Goal: Transaction & Acquisition: Purchase product/service

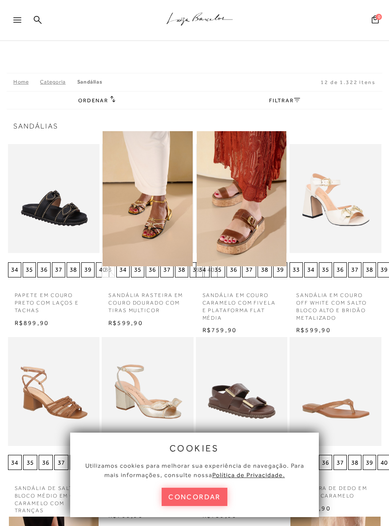
click at [186, 495] on button "concordar" at bounding box center [195, 496] width 66 height 18
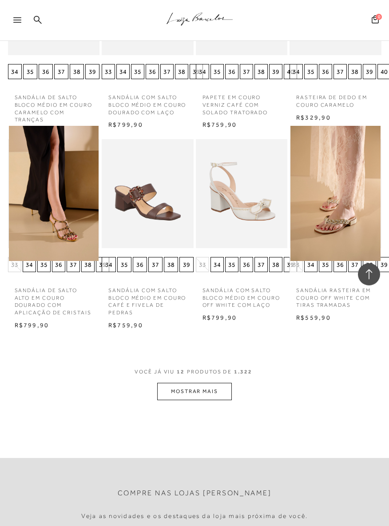
scroll to position [393, 0]
click at [176, 382] on button "MOSTRAR MAIS" at bounding box center [194, 390] width 75 height 17
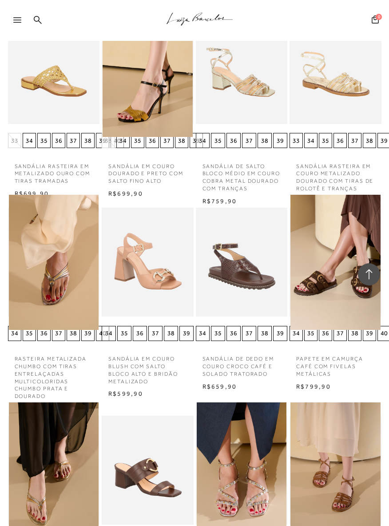
scroll to position [709, 0]
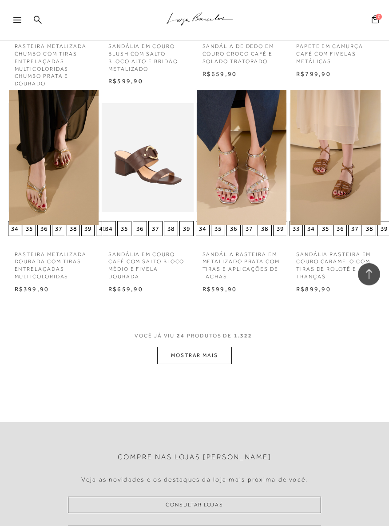
click at [183, 348] on button "MOSTRAR MAIS" at bounding box center [194, 355] width 75 height 17
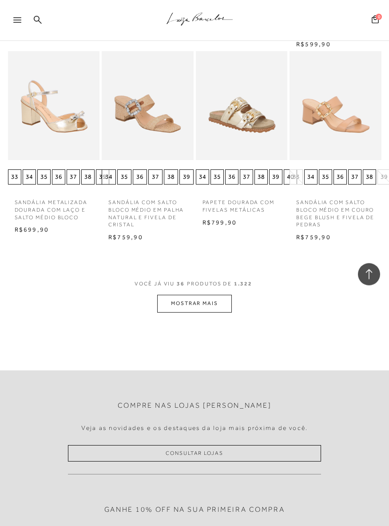
scroll to position [1662, 0]
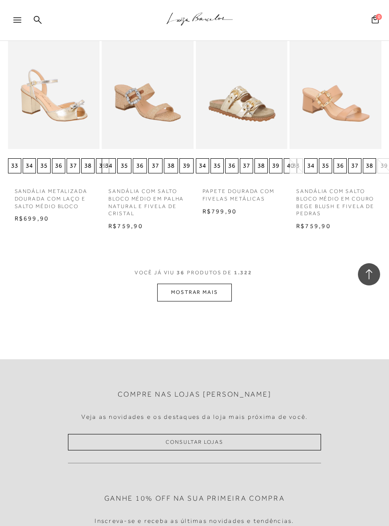
click at [186, 283] on button "MOSTRAR MAIS" at bounding box center [194, 291] width 75 height 17
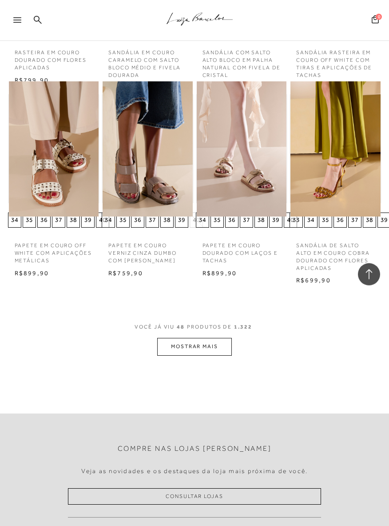
scroll to position [2195, 0]
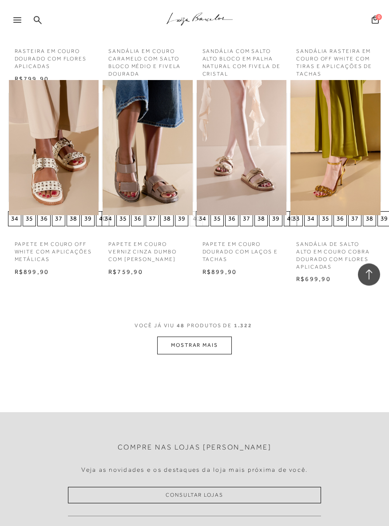
click at [179, 336] on button "MOSTRAR MAIS" at bounding box center [194, 344] width 75 height 17
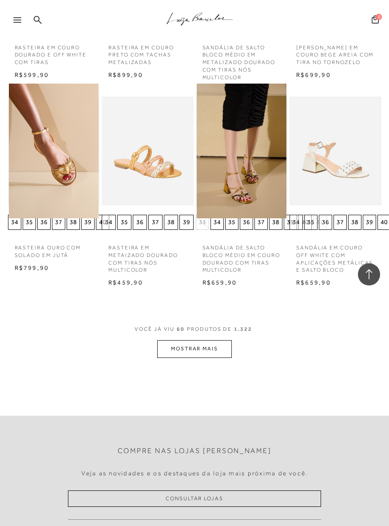
scroll to position [2789, 0]
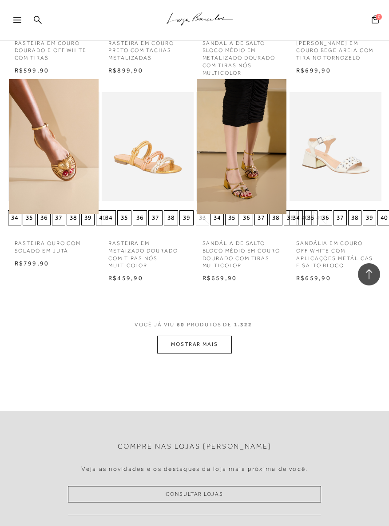
click at [179, 335] on button "MOSTRAR MAIS" at bounding box center [194, 343] width 75 height 17
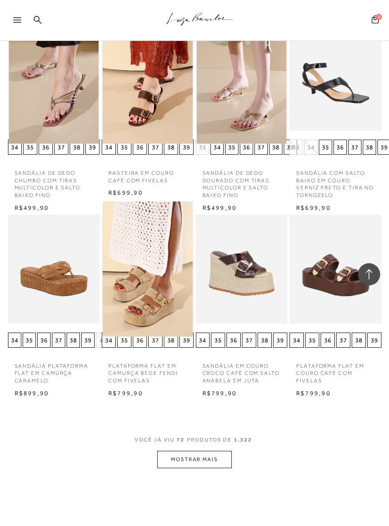
scroll to position [3238, 0]
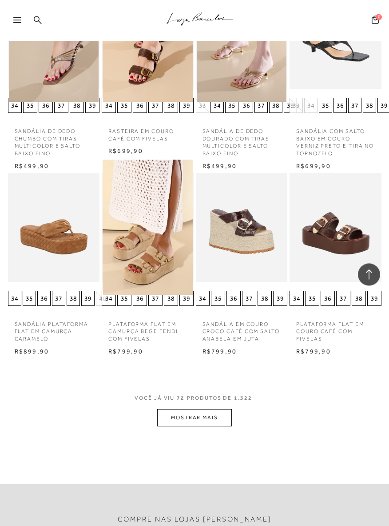
click at [186, 409] on button "MOSTRAR MAIS" at bounding box center [194, 417] width 75 height 17
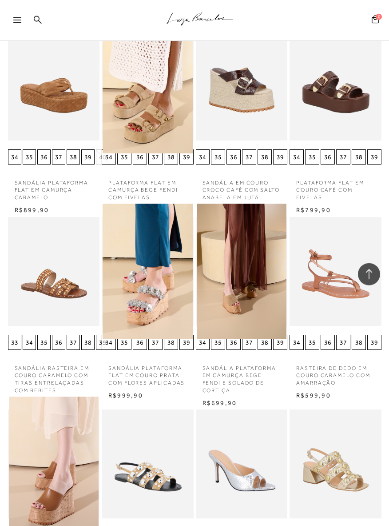
scroll to position [3421, 0]
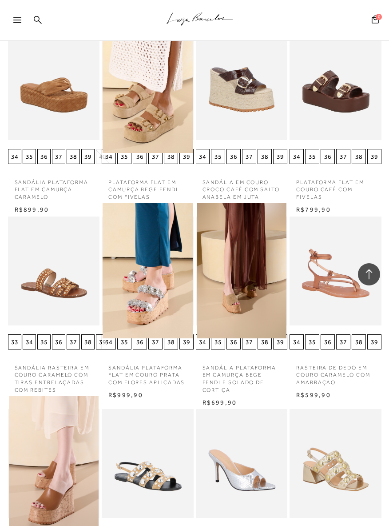
click at [226, 84] on img at bounding box center [242, 85] width 90 height 135
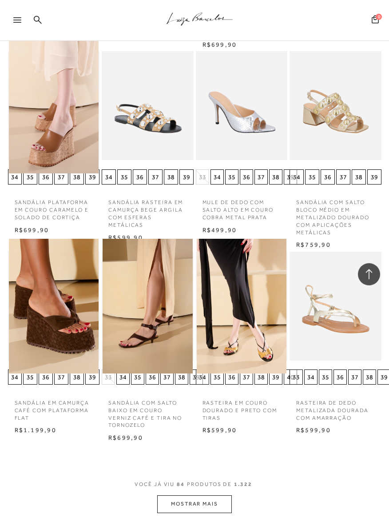
scroll to position [3779, 0]
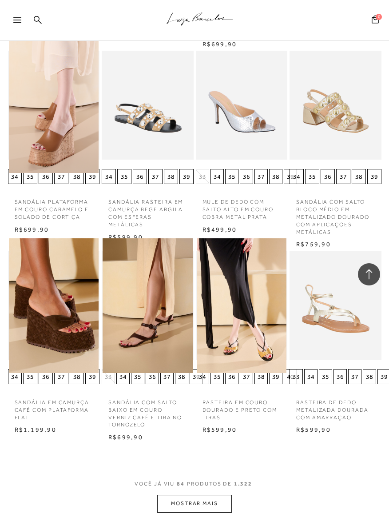
click at [171, 494] on button "MOSTRAR MAIS" at bounding box center [194, 502] width 75 height 17
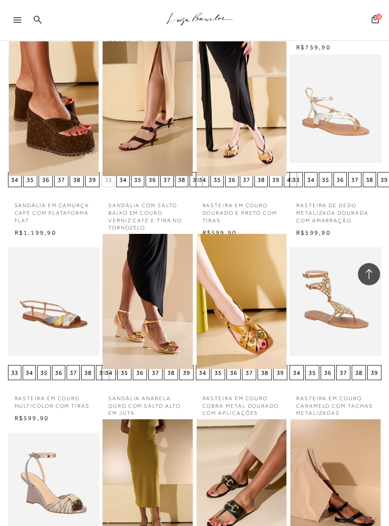
scroll to position [3976, 0]
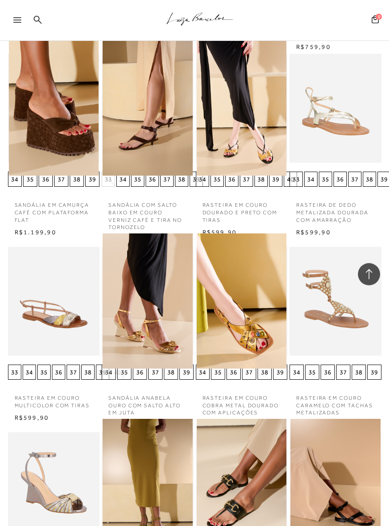
click at [136, 286] on img at bounding box center [148, 300] width 90 height 135
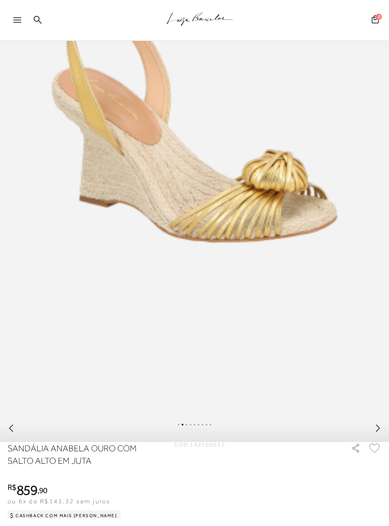
scroll to position [235, 0]
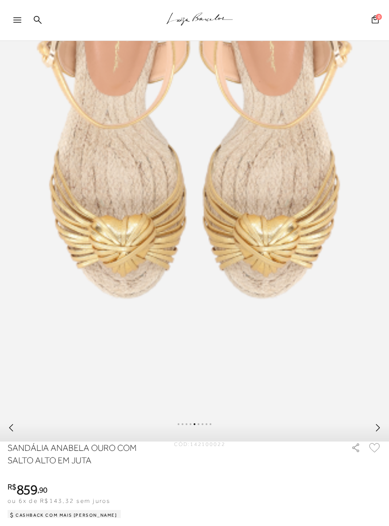
click at [94, 341] on img at bounding box center [194, 124] width 389 height 583
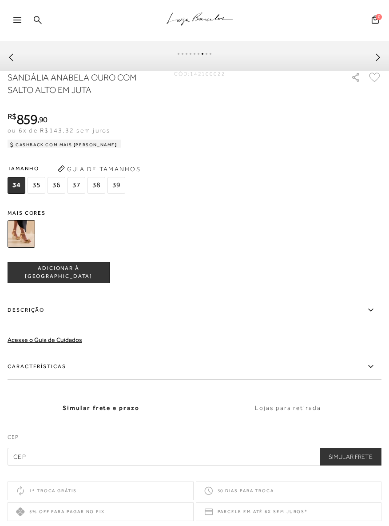
scroll to position [612, 0]
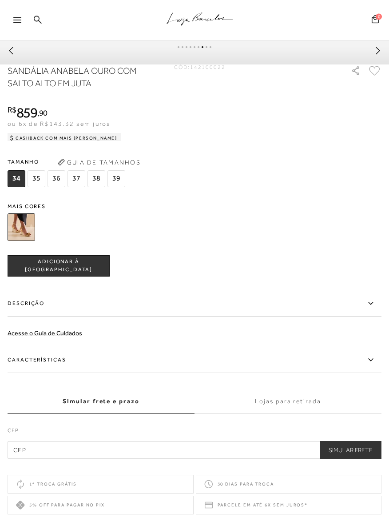
click at [16, 311] on label "Descrição" at bounding box center [195, 304] width 374 height 26
click at [0, 0] on input "Descrição" at bounding box center [0, 0] width 0 height 0
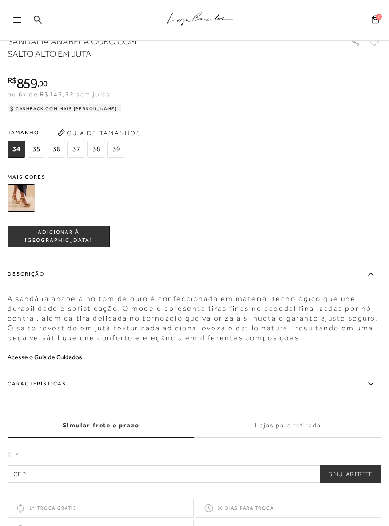
scroll to position [641, 0]
click at [24, 390] on label "Características" at bounding box center [195, 383] width 374 height 26
click at [0, 0] on input "Características" at bounding box center [0, 0] width 0 height 0
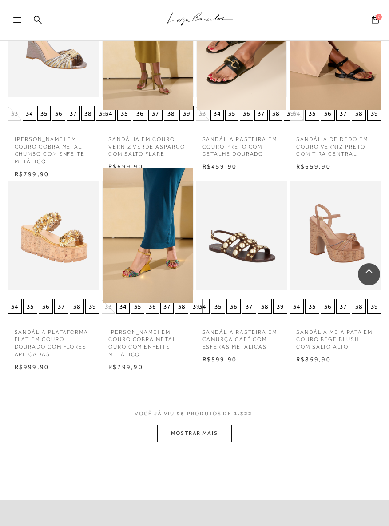
scroll to position [4421, 0]
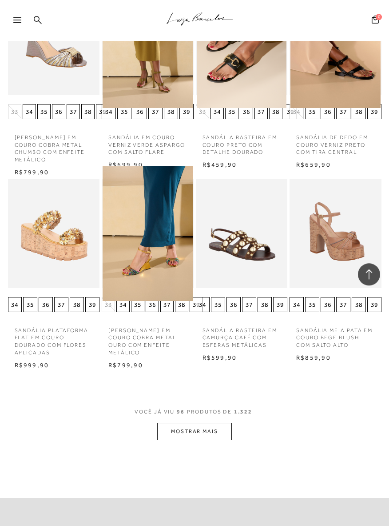
click at [169, 422] on button "MOSTRAR MAIS" at bounding box center [194, 430] width 75 height 17
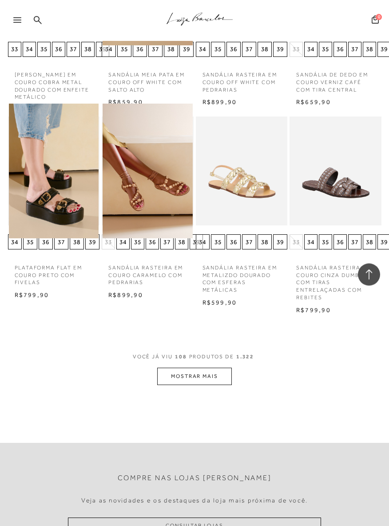
scroll to position [5062, 0]
click at [189, 367] on button "MOSTRAR MAIS" at bounding box center [194, 375] width 75 height 17
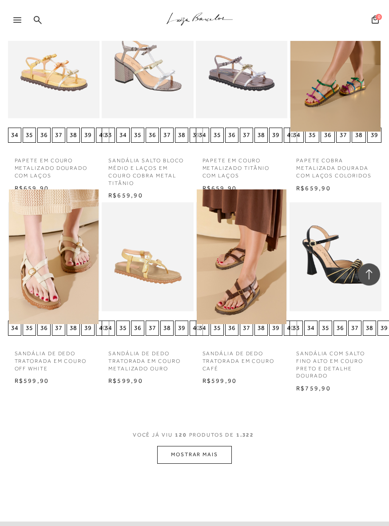
scroll to position [5562, 0]
click at [193, 446] on button "MOSTRAR MAIS" at bounding box center [194, 454] width 75 height 17
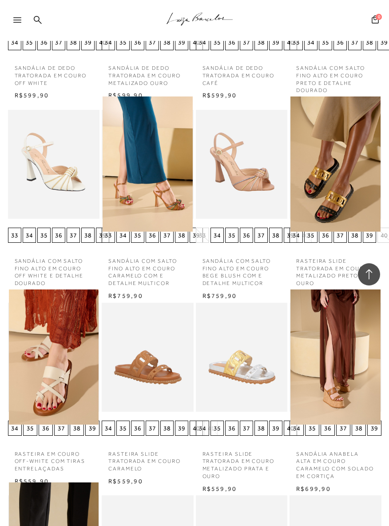
scroll to position [5854, 0]
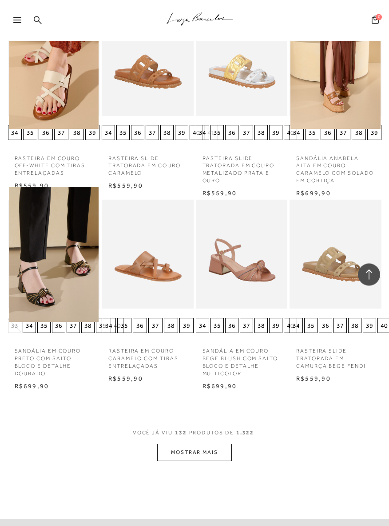
click at [192, 443] on button "MOSTRAR MAIS" at bounding box center [194, 451] width 75 height 17
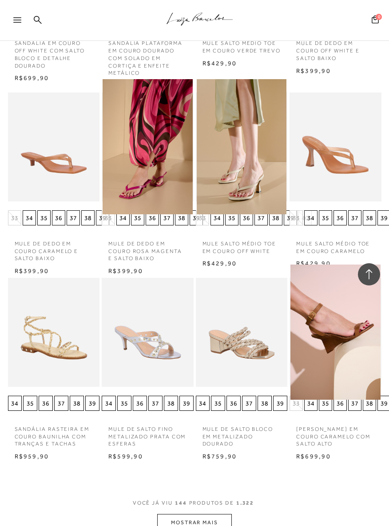
scroll to position [6643, 0]
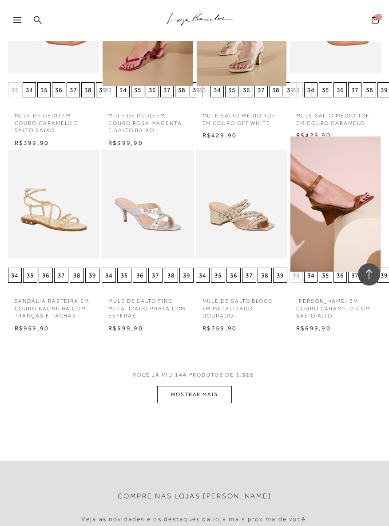
click at [186, 386] on button "MOSTRAR MAIS" at bounding box center [194, 394] width 75 height 17
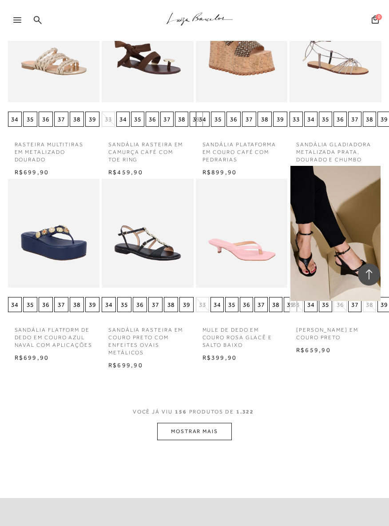
scroll to position [7305, 0]
click at [187, 422] on button "MOSTRAR MAIS" at bounding box center [194, 430] width 75 height 17
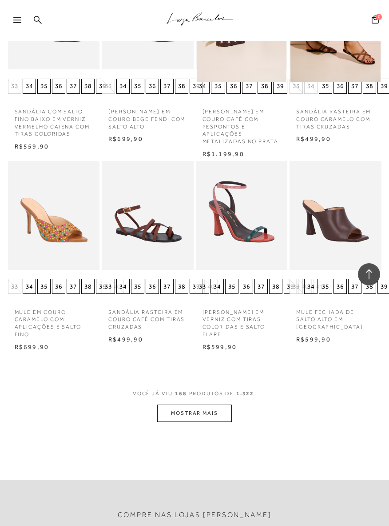
scroll to position [7908, 0]
click at [181, 404] on button "MOSTRAR MAIS" at bounding box center [194, 412] width 75 height 17
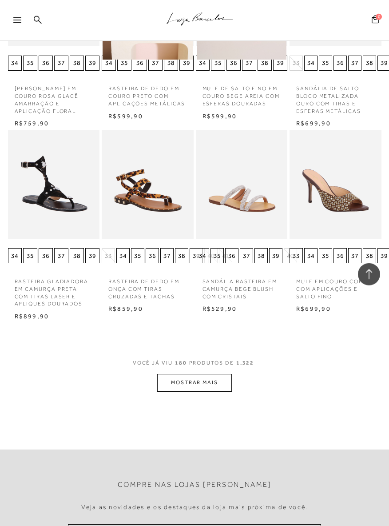
scroll to position [8517, 0]
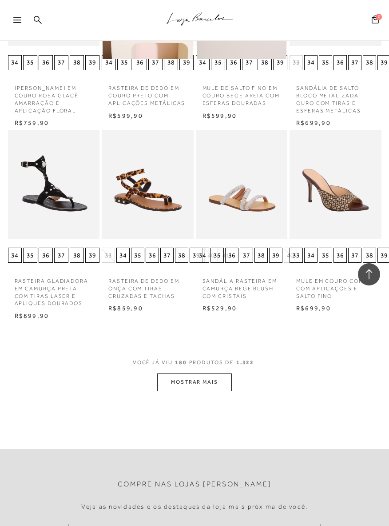
click at [180, 373] on button "MOSTRAR MAIS" at bounding box center [194, 381] width 75 height 17
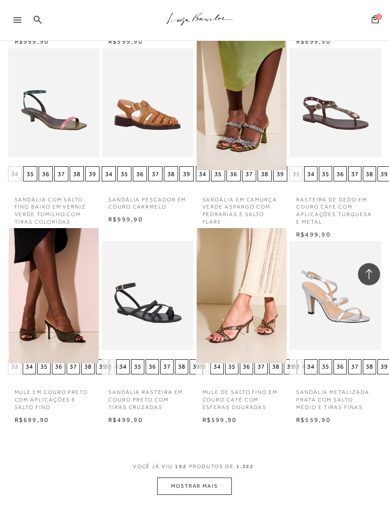
scroll to position [9025, 0]
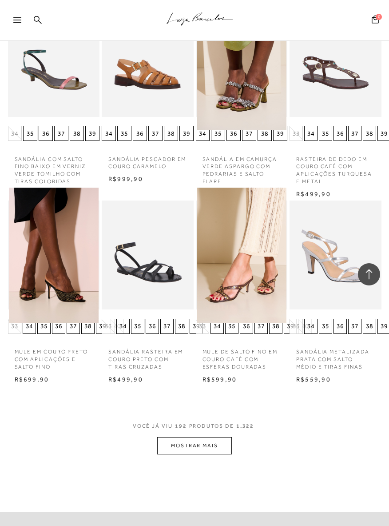
click at [183, 437] on button "MOSTRAR MAIS" at bounding box center [194, 445] width 75 height 17
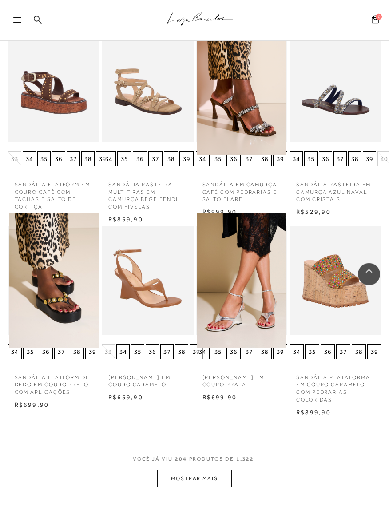
scroll to position [9578, 0]
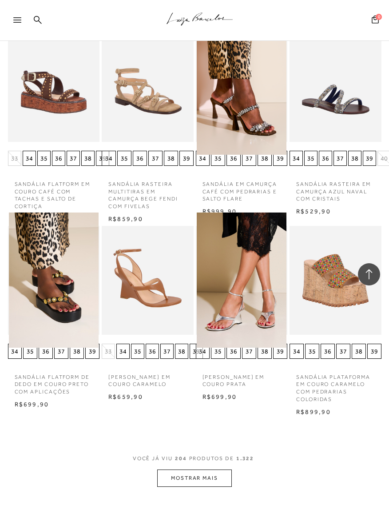
click at [179, 469] on button "MOSTRAR MAIS" at bounding box center [194, 477] width 75 height 17
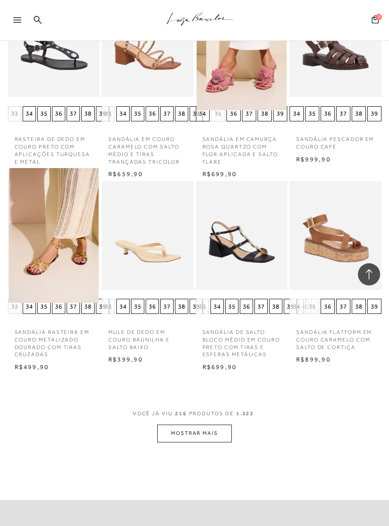
scroll to position [10201, 0]
click at [186, 424] on button "MOSTRAR MAIS" at bounding box center [194, 432] width 75 height 17
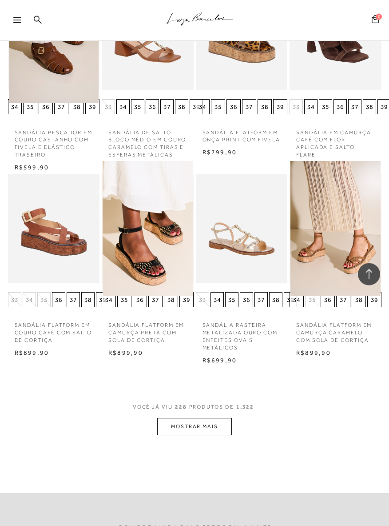
scroll to position [10786, 0]
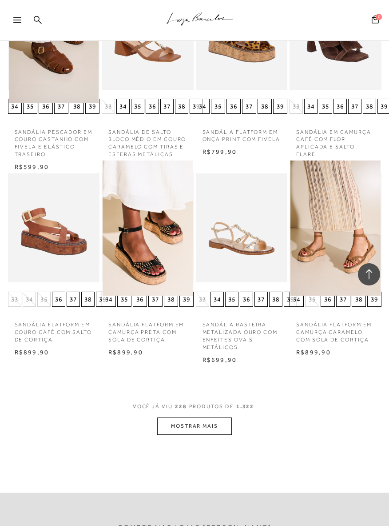
click at [183, 417] on button "MOSTRAR MAIS" at bounding box center [194, 425] width 75 height 17
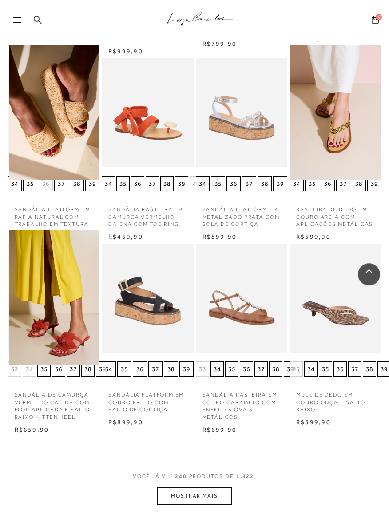
scroll to position [11287, 0]
click at [175, 487] on button "MOSTRAR MAIS" at bounding box center [194, 495] width 75 height 17
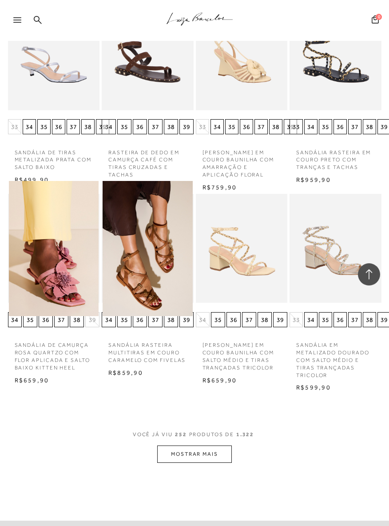
scroll to position [11722, 0]
click at [175, 445] on button "MOSTRAR MAIS" at bounding box center [194, 453] width 75 height 17
click at [172, 445] on button "MOSTRAR MAIS" at bounding box center [194, 453] width 75 height 17
click at [171, 445] on button "MOSTRAR MAIS" at bounding box center [194, 453] width 75 height 17
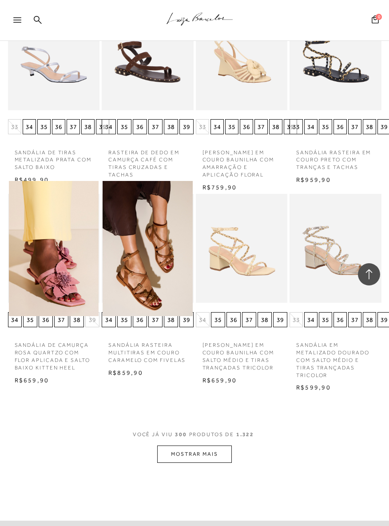
click at [182, 445] on button "MOSTRAR MAIS" at bounding box center [194, 453] width 75 height 17
click at [177, 445] on button "MOSTRAR MAIS" at bounding box center [194, 453] width 75 height 17
click at [174, 445] on button "MOSTRAR MAIS" at bounding box center [194, 453] width 75 height 17
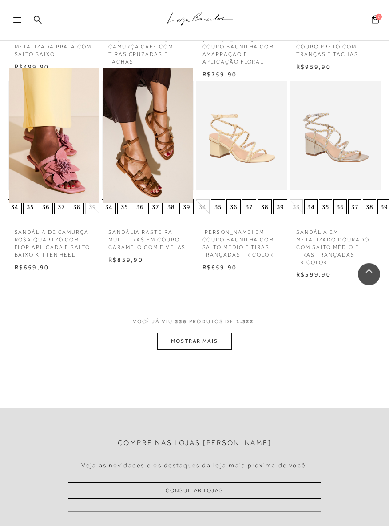
click at [21, 21] on icon at bounding box center [17, 19] width 8 height 5
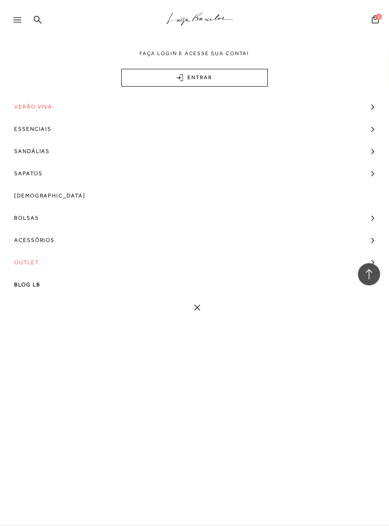
scroll to position [11835, 0]
click at [19, 105] on span "Verão Viva" at bounding box center [33, 107] width 38 height 22
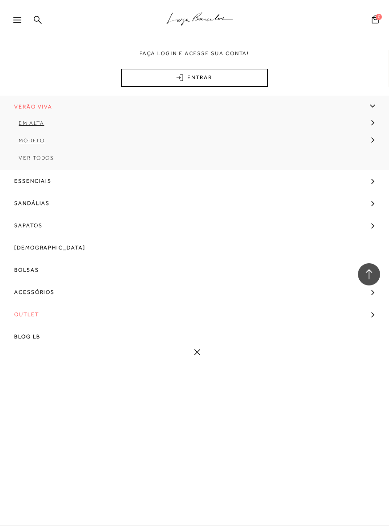
click at [22, 122] on span "Em alta" at bounding box center [31, 123] width 25 height 6
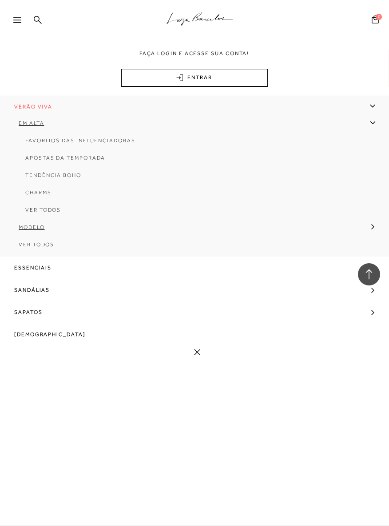
click at [35, 213] on span "Ver Todos" at bounding box center [43, 210] width 36 height 6
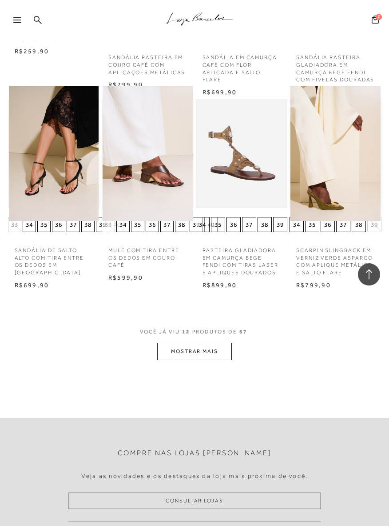
scroll to position [432, 0]
click at [179, 354] on button "MOSTRAR MAIS" at bounding box center [194, 351] width 75 height 17
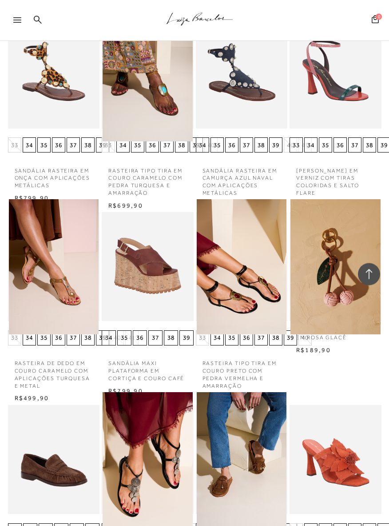
scroll to position [705, 0]
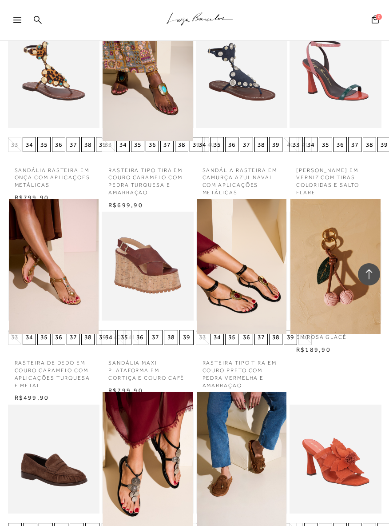
click at [134, 278] on img at bounding box center [148, 266] width 90 height 135
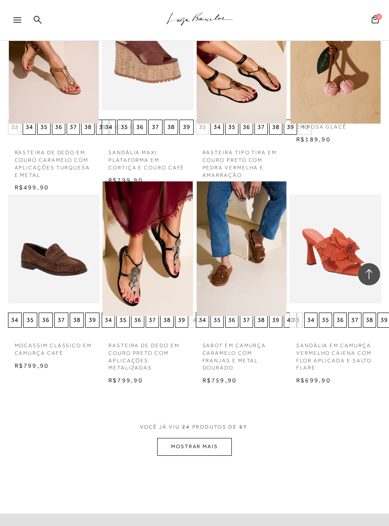
scroll to position [916, 0]
click at [179, 443] on button "MOSTRAR MAIS" at bounding box center [194, 445] width 75 height 17
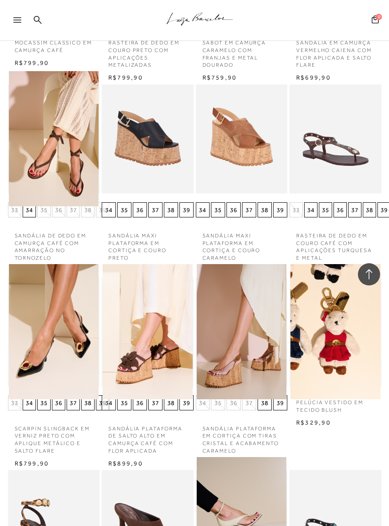
scroll to position [1218, 0]
click at [221, 369] on img at bounding box center [242, 330] width 90 height 135
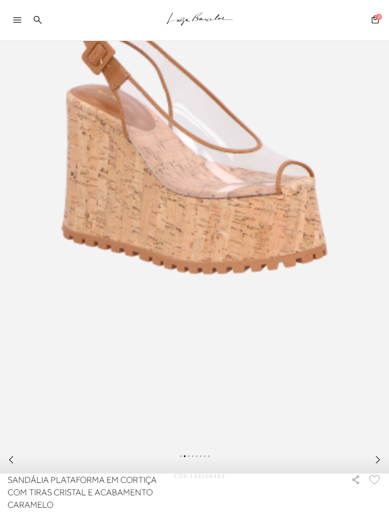
scroll to position [205, 0]
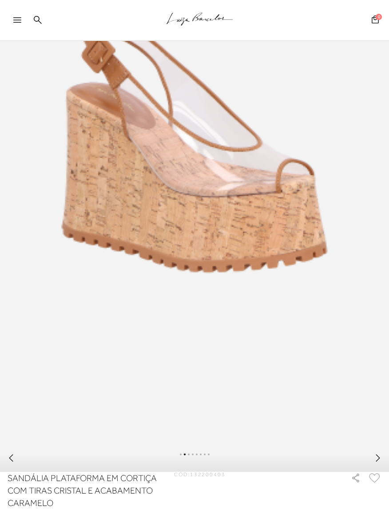
click at [96, 335] on img at bounding box center [194, 154] width 389 height 583
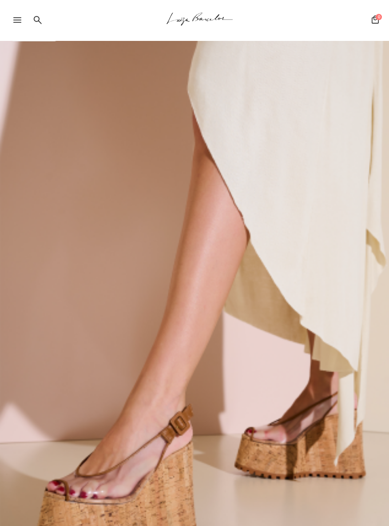
scroll to position [0, 0]
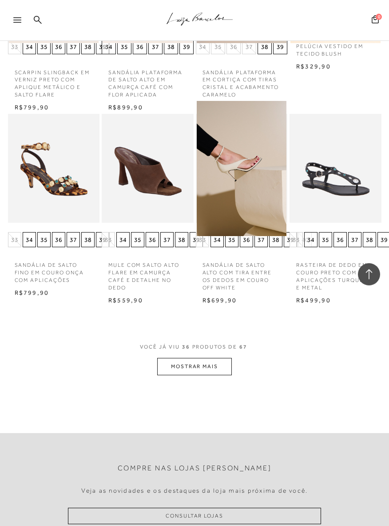
scroll to position [1574, 0]
click at [179, 358] on button "MOSTRAR MAIS" at bounding box center [194, 365] width 75 height 17
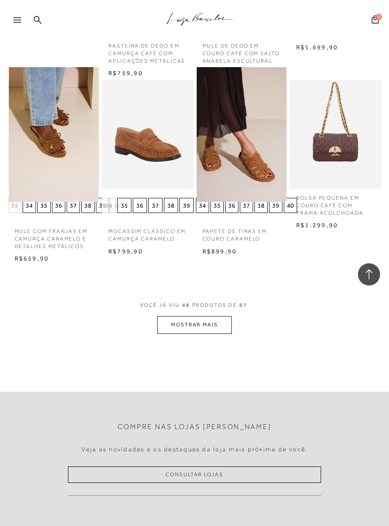
scroll to position [2178, 0]
click at [179, 316] on button "MOSTRAR MAIS" at bounding box center [194, 324] width 75 height 17
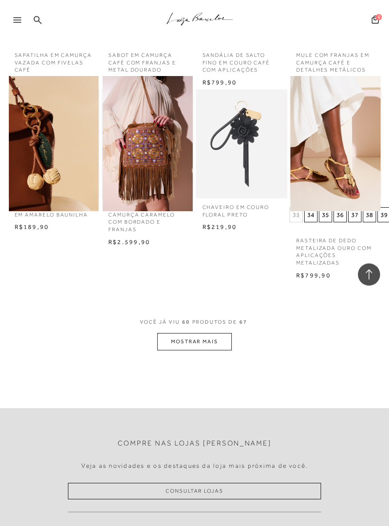
scroll to position [2732, 0]
click at [175, 333] on button "MOSTRAR MAIS" at bounding box center [194, 341] width 75 height 17
